Goal: Information Seeking & Learning: Compare options

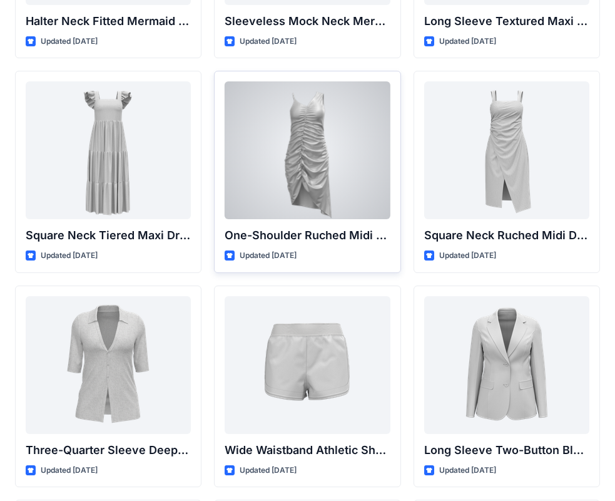
scroll to position [599, 0]
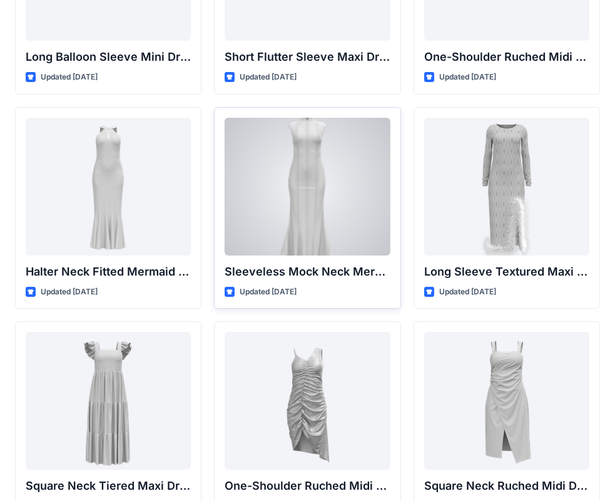
click at [298, 171] on div at bounding box center [307, 187] width 165 height 138
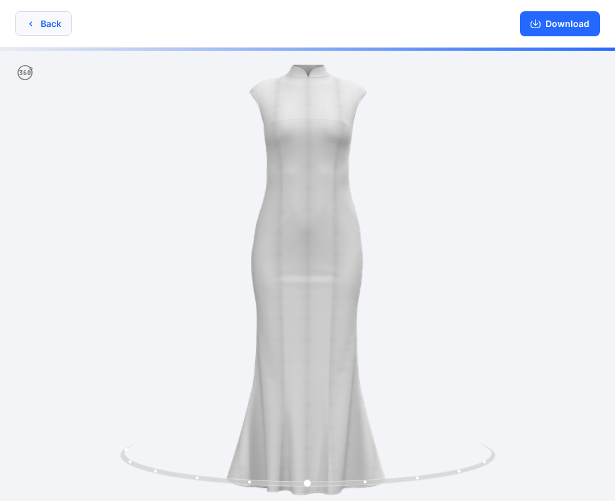
click at [43, 23] on button "Back" at bounding box center [43, 23] width 57 height 24
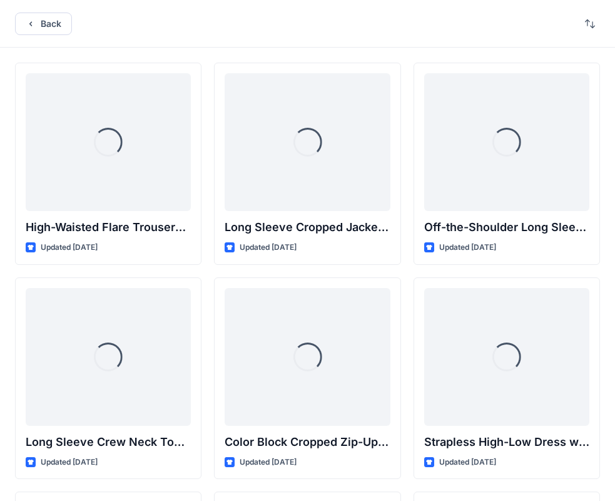
scroll to position [599, 0]
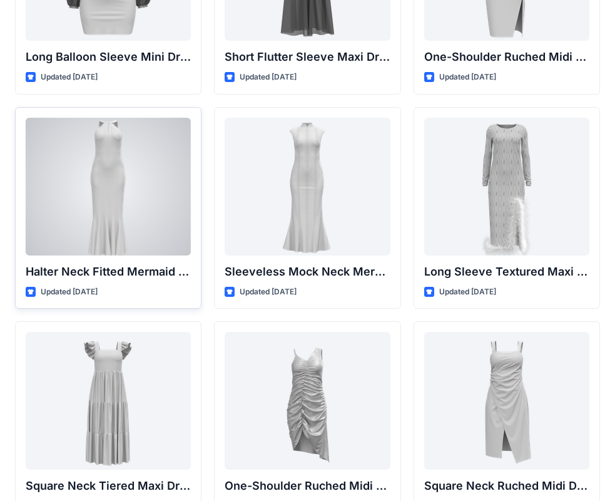
click at [137, 170] on div at bounding box center [108, 187] width 165 height 138
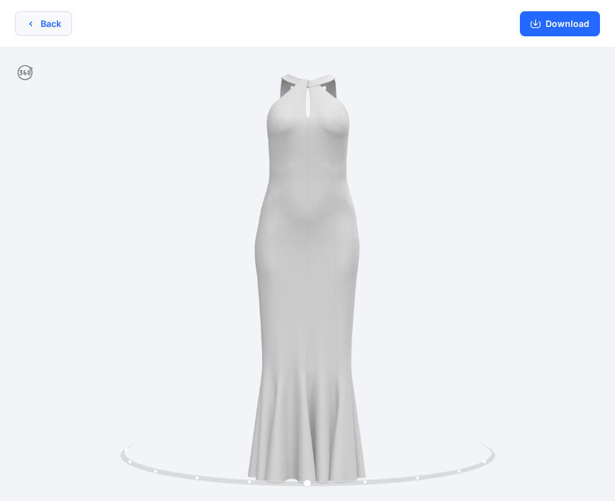
click at [35, 27] on icon "button" at bounding box center [31, 24] width 10 height 10
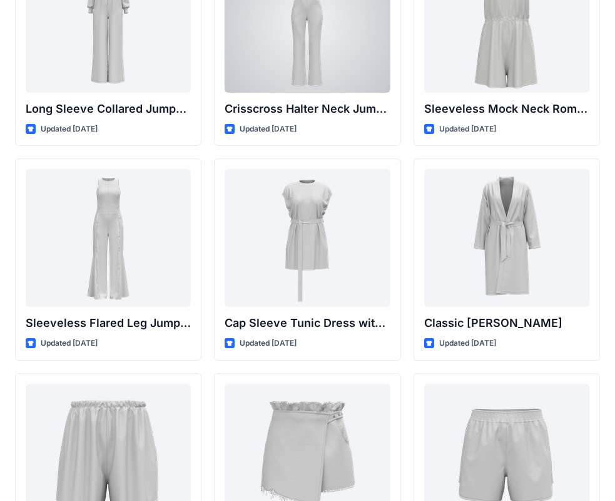
scroll to position [2755, 0]
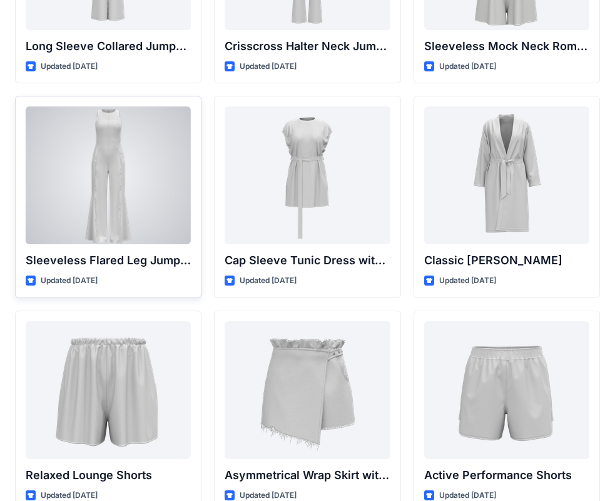
click at [91, 196] on div at bounding box center [108, 175] width 165 height 138
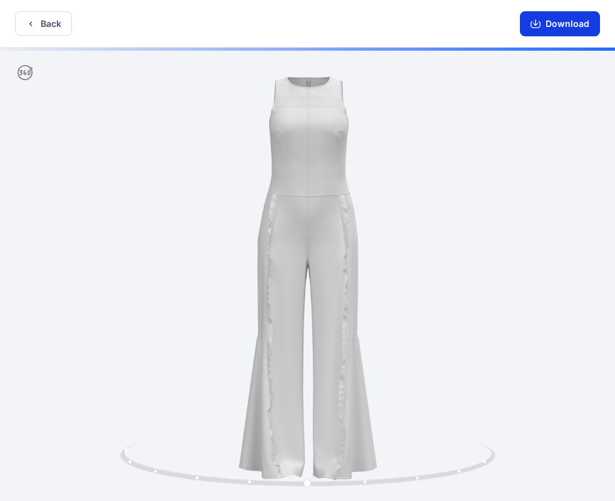
click at [541, 28] on icon "button" at bounding box center [536, 24] width 10 height 7
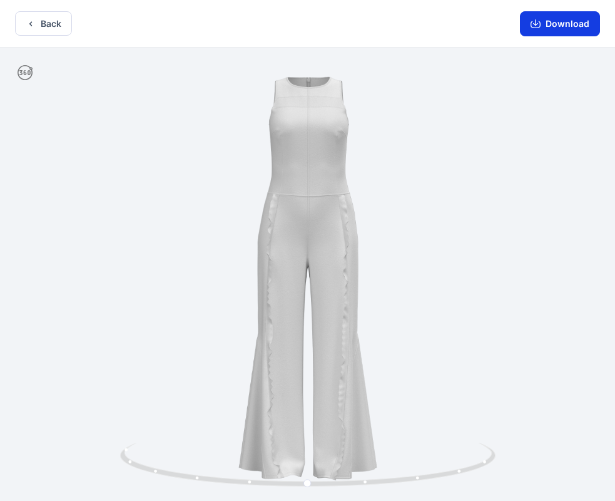
click at [530, 21] on button "Download" at bounding box center [560, 23] width 80 height 25
